Goal: Information Seeking & Learning: Learn about a topic

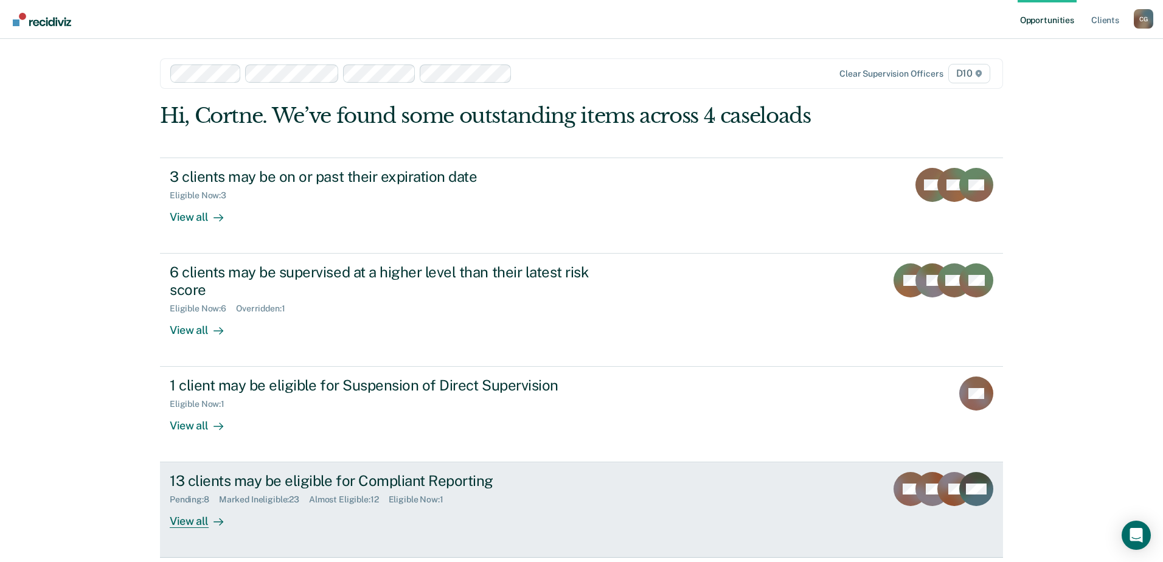
click at [341, 488] on div "13 clients may be eligible for Compliant Reporting" at bounding box center [383, 481] width 427 height 18
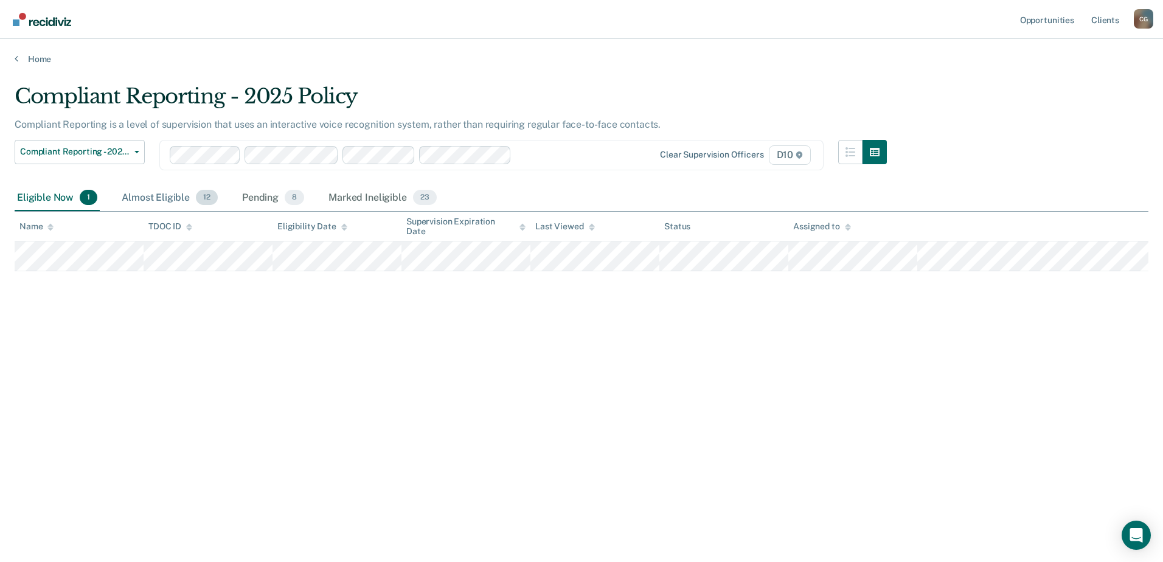
click at [172, 199] on div "Almost Eligible 12" at bounding box center [169, 198] width 101 height 27
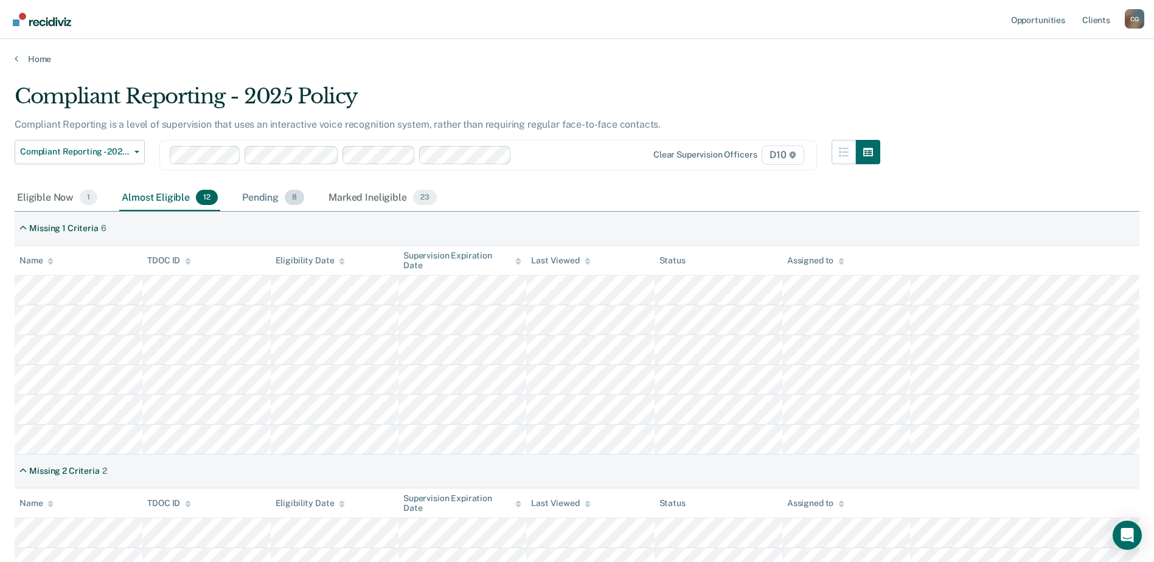
click at [254, 201] on div "Pending 8" at bounding box center [273, 198] width 67 height 27
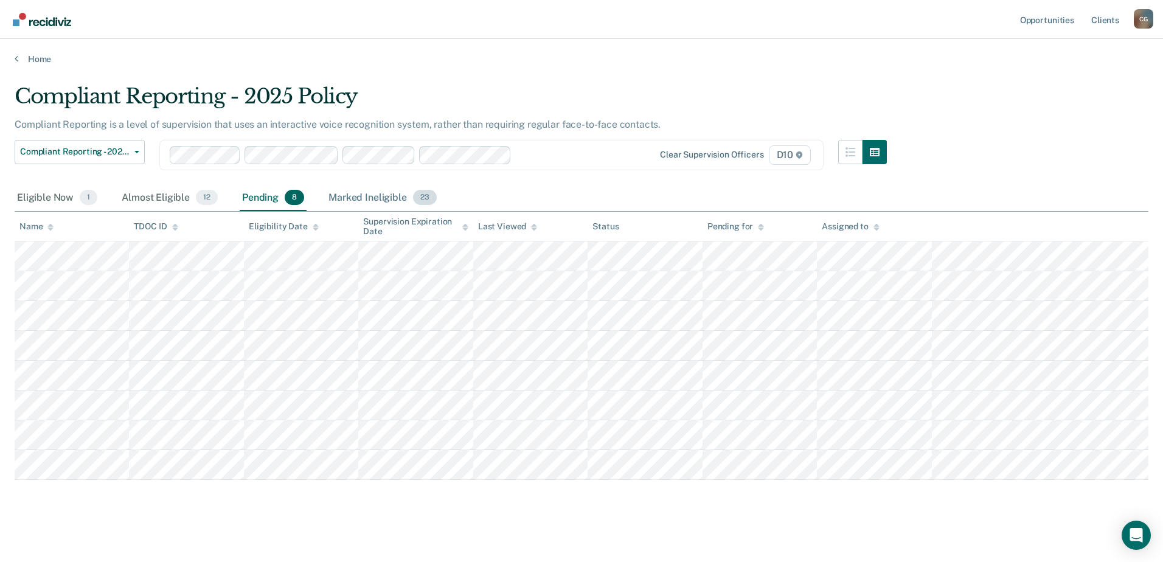
click at [356, 198] on div "Marked Ineligible 23" at bounding box center [382, 198] width 113 height 27
